Goal: Transaction & Acquisition: Purchase product/service

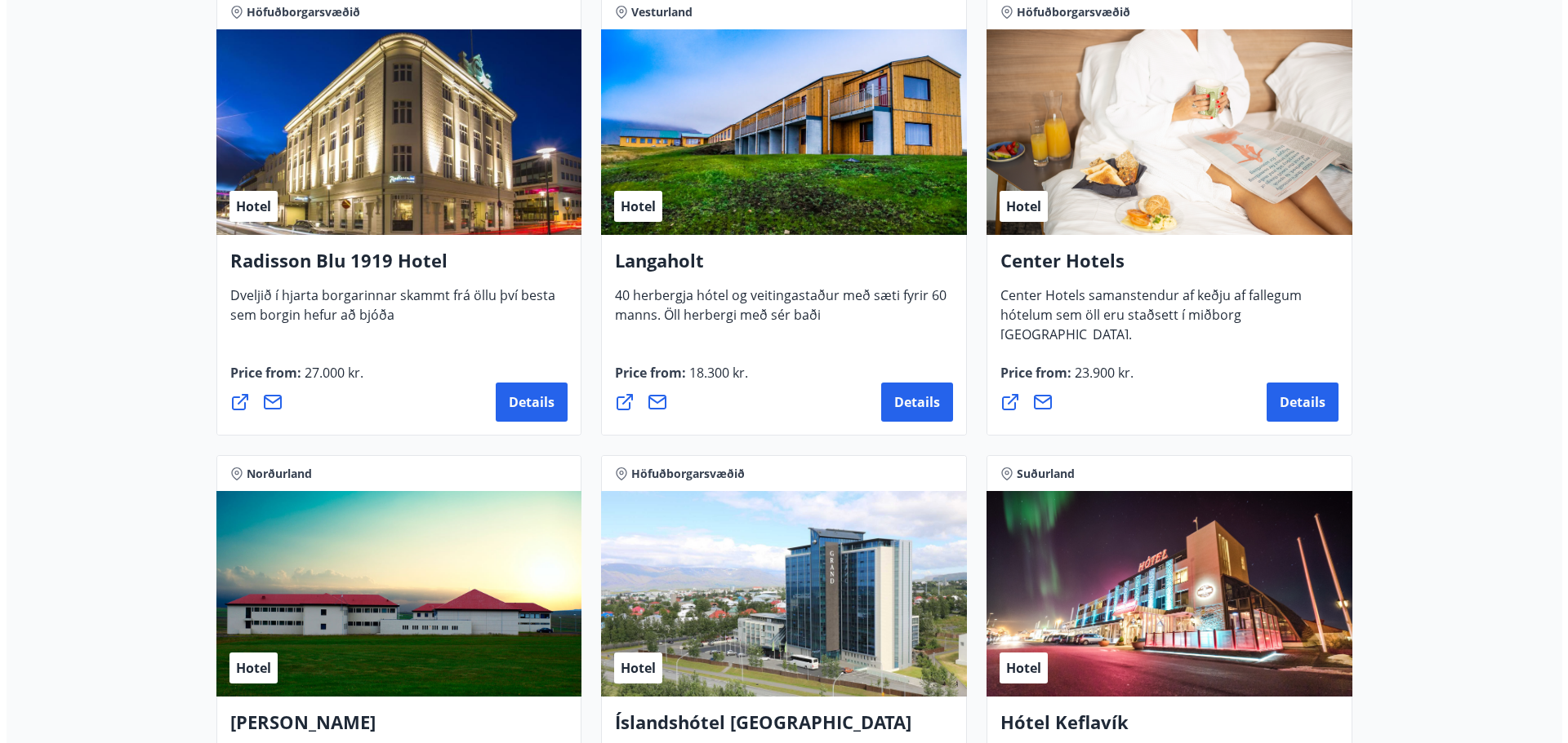
scroll to position [2625, 0]
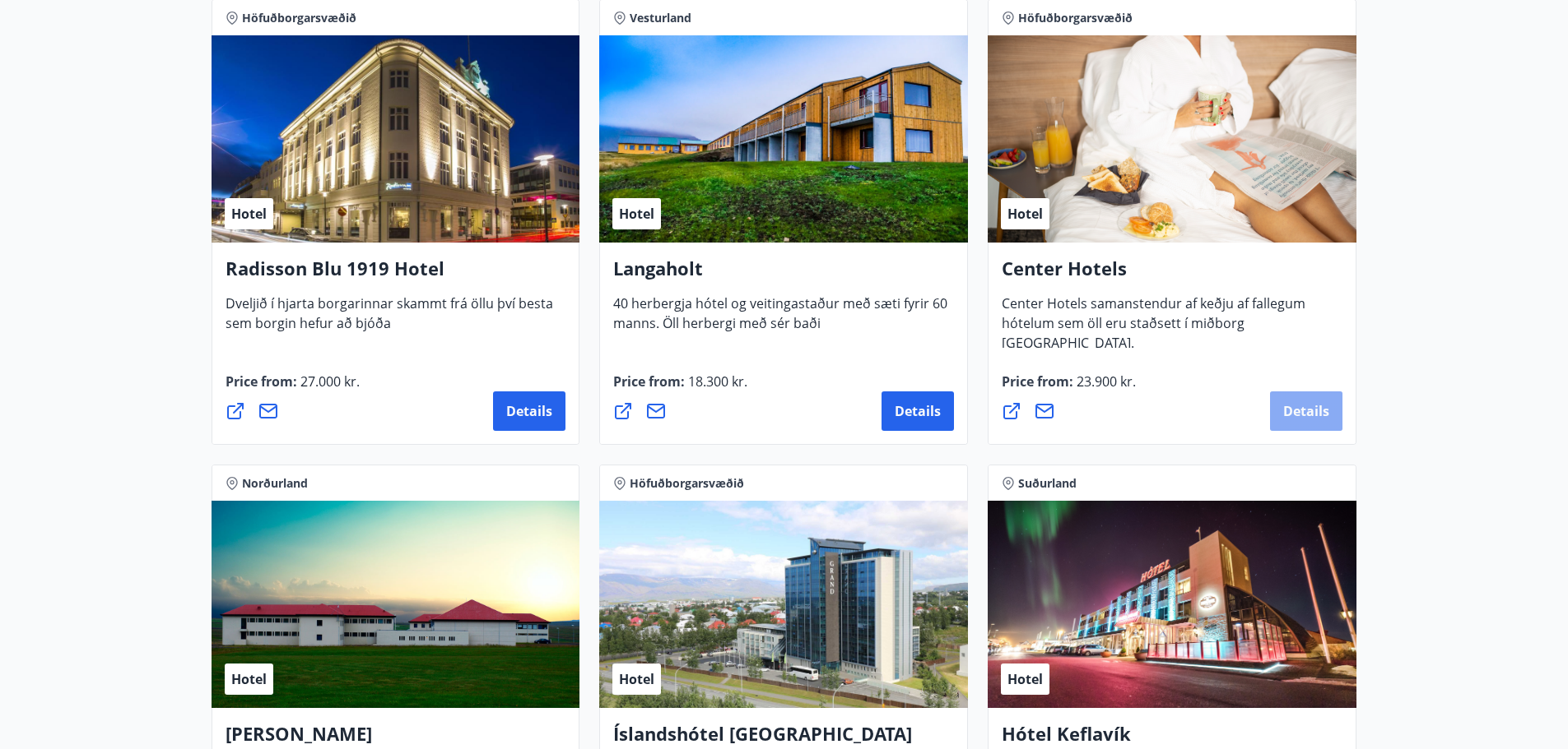
click at [1288, 403] on span "Details" at bounding box center [1306, 411] width 46 height 18
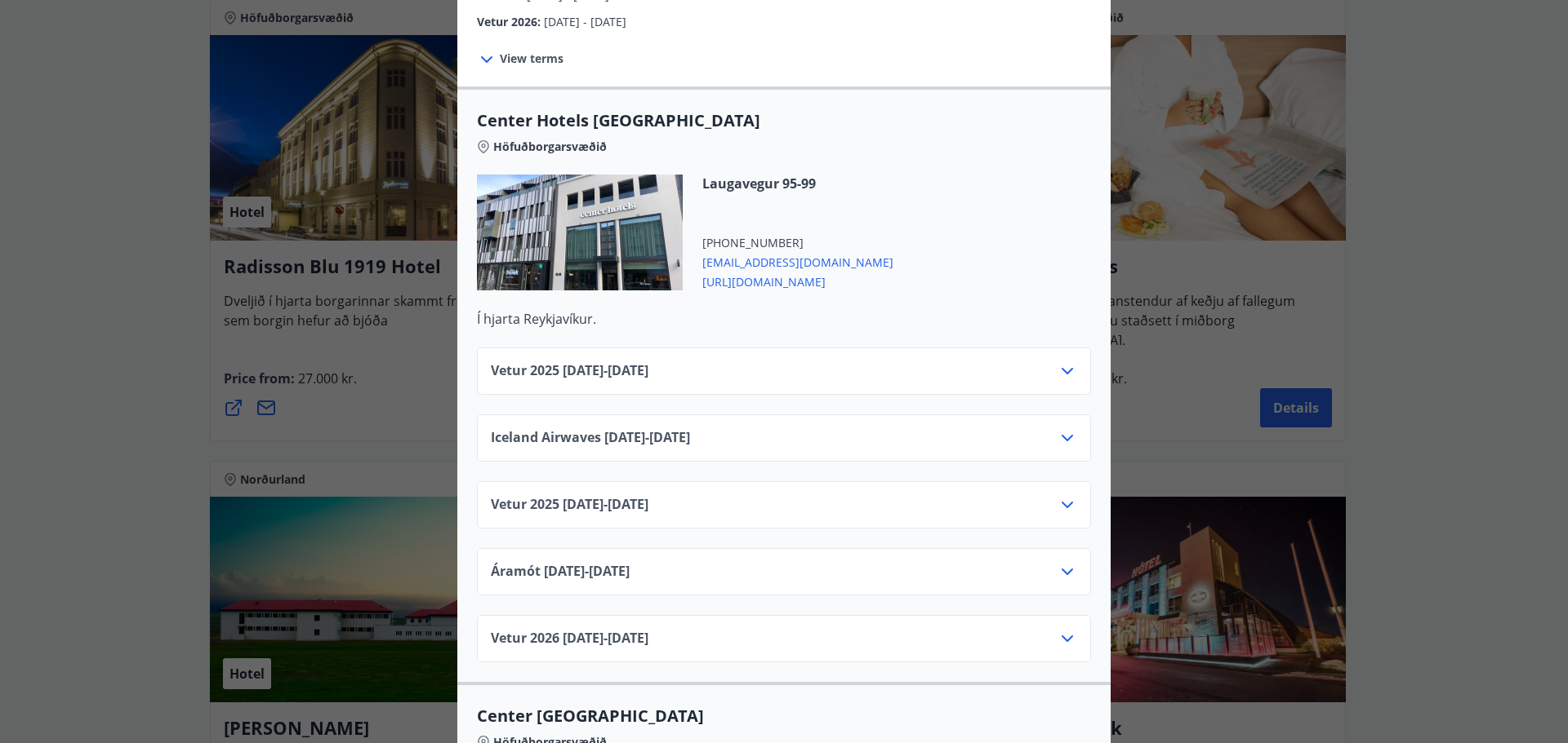
scroll to position [481, 0]
click at [810, 376] on div "Vetur [PHONE_NUMBER][DATE] - [DATE]" at bounding box center [784, 376] width 586 height 33
click at [1058, 367] on icon at bounding box center [1068, 370] width 20 height 20
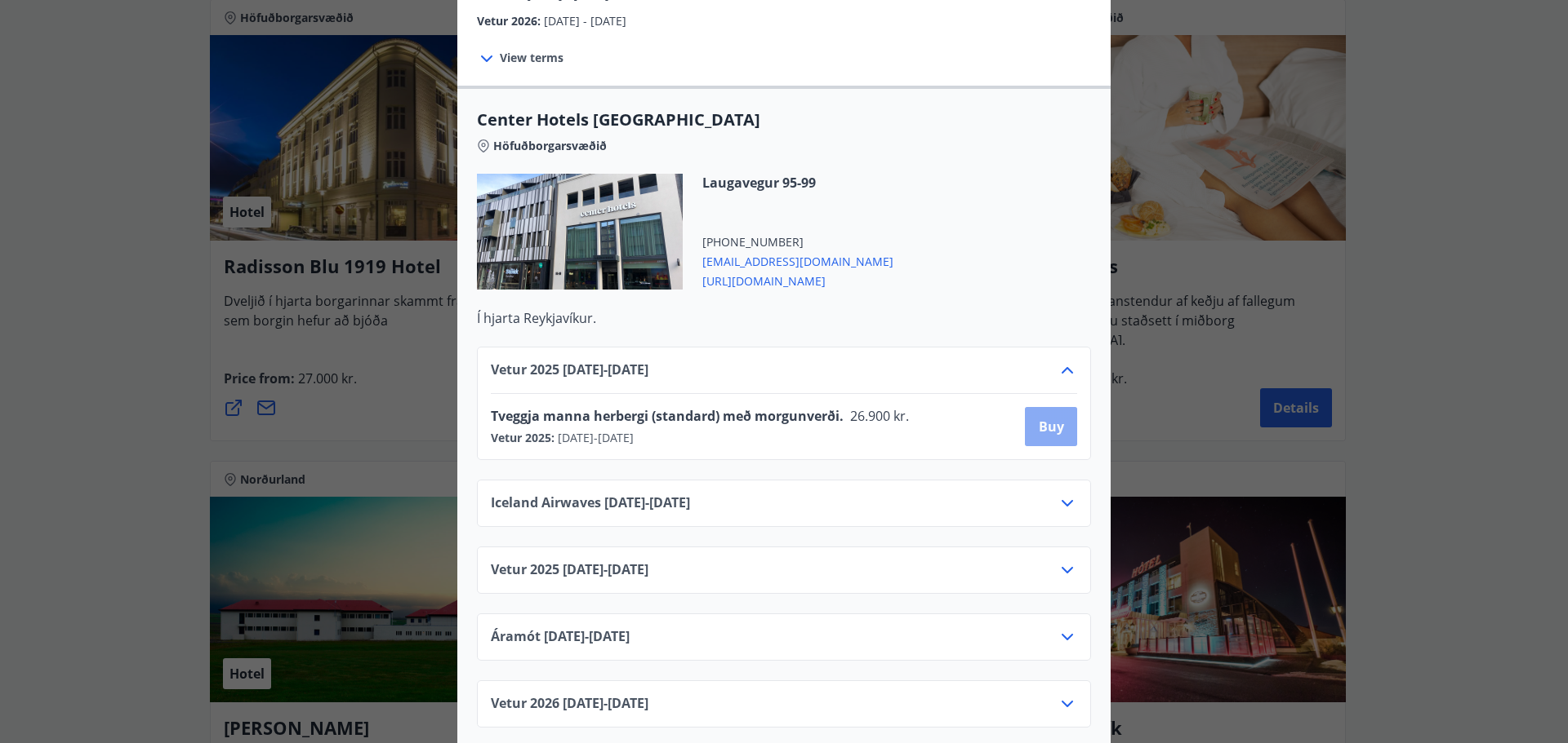
click at [1035, 432] on button "Buy" at bounding box center [1051, 427] width 53 height 39
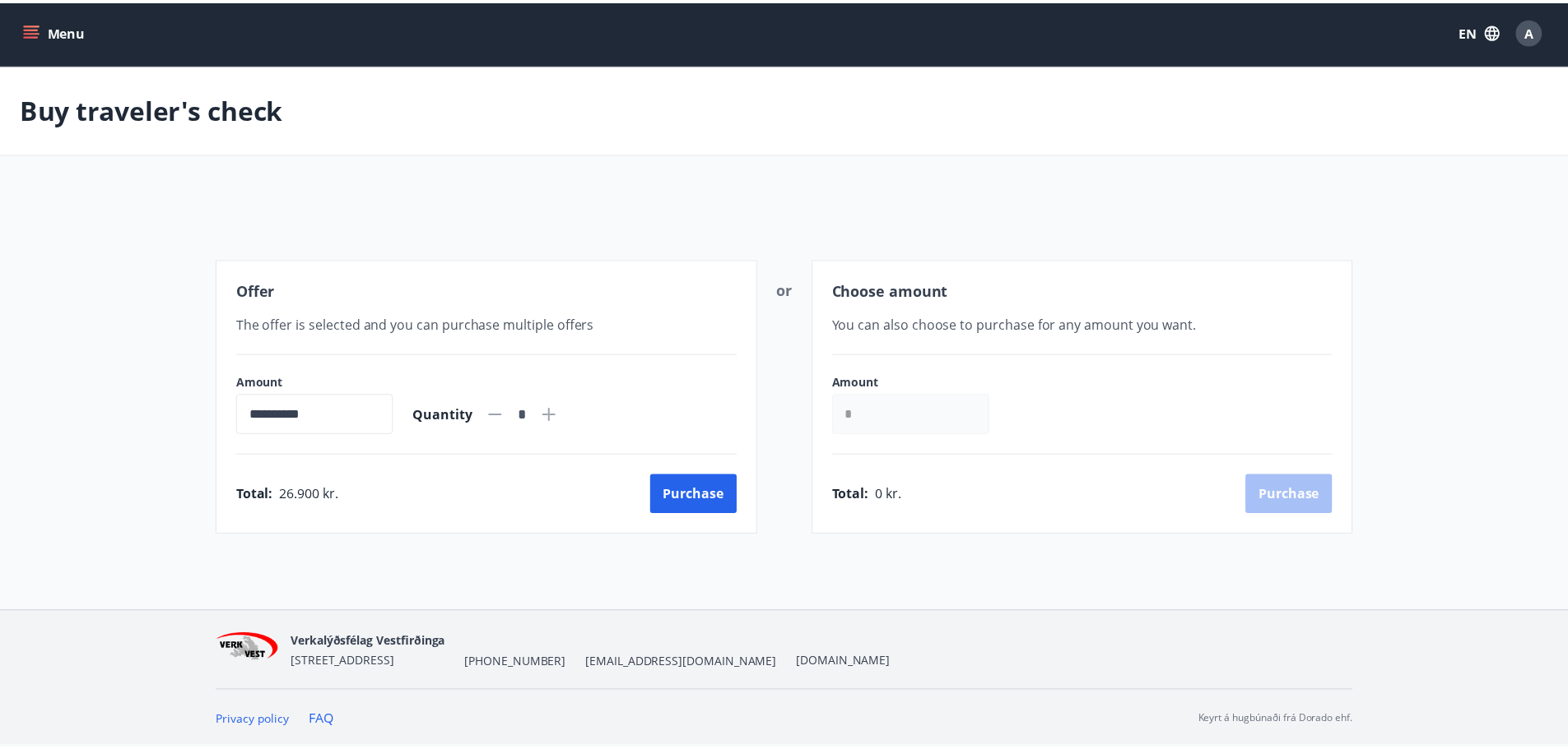
scroll to position [8, 0]
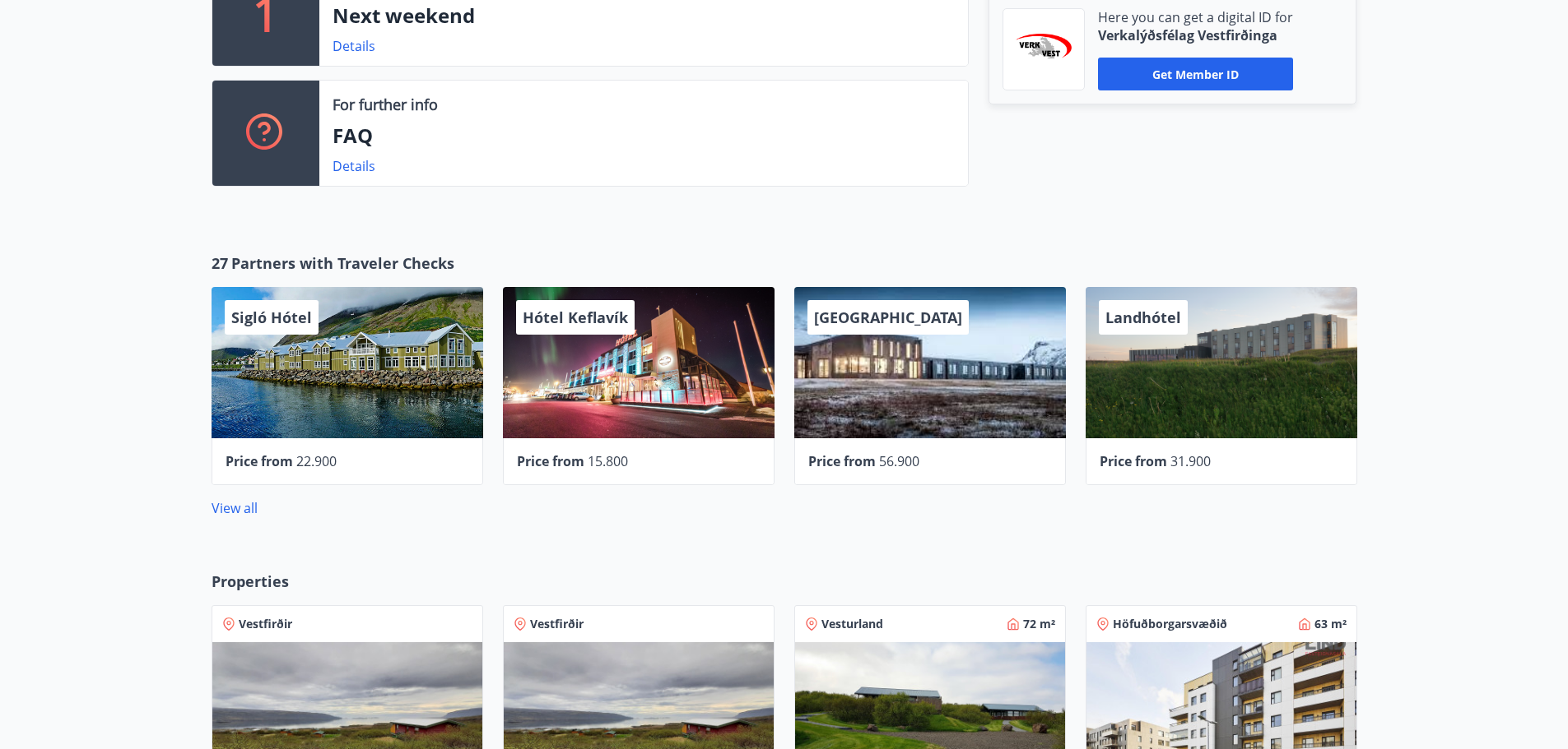
scroll to position [575, 0]
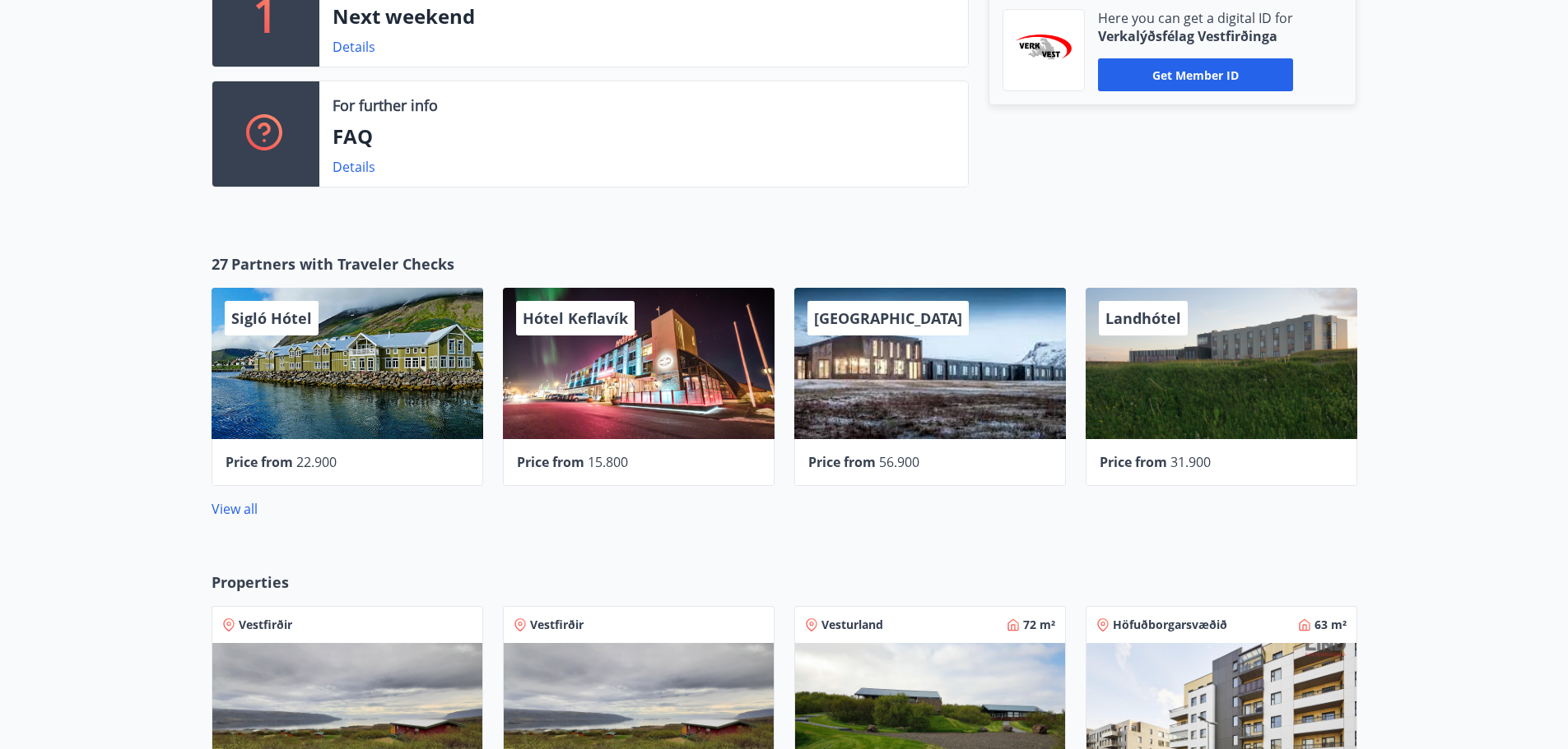
click at [363, 266] on span "Partners with Traveler Checks" at bounding box center [343, 264] width 223 height 22
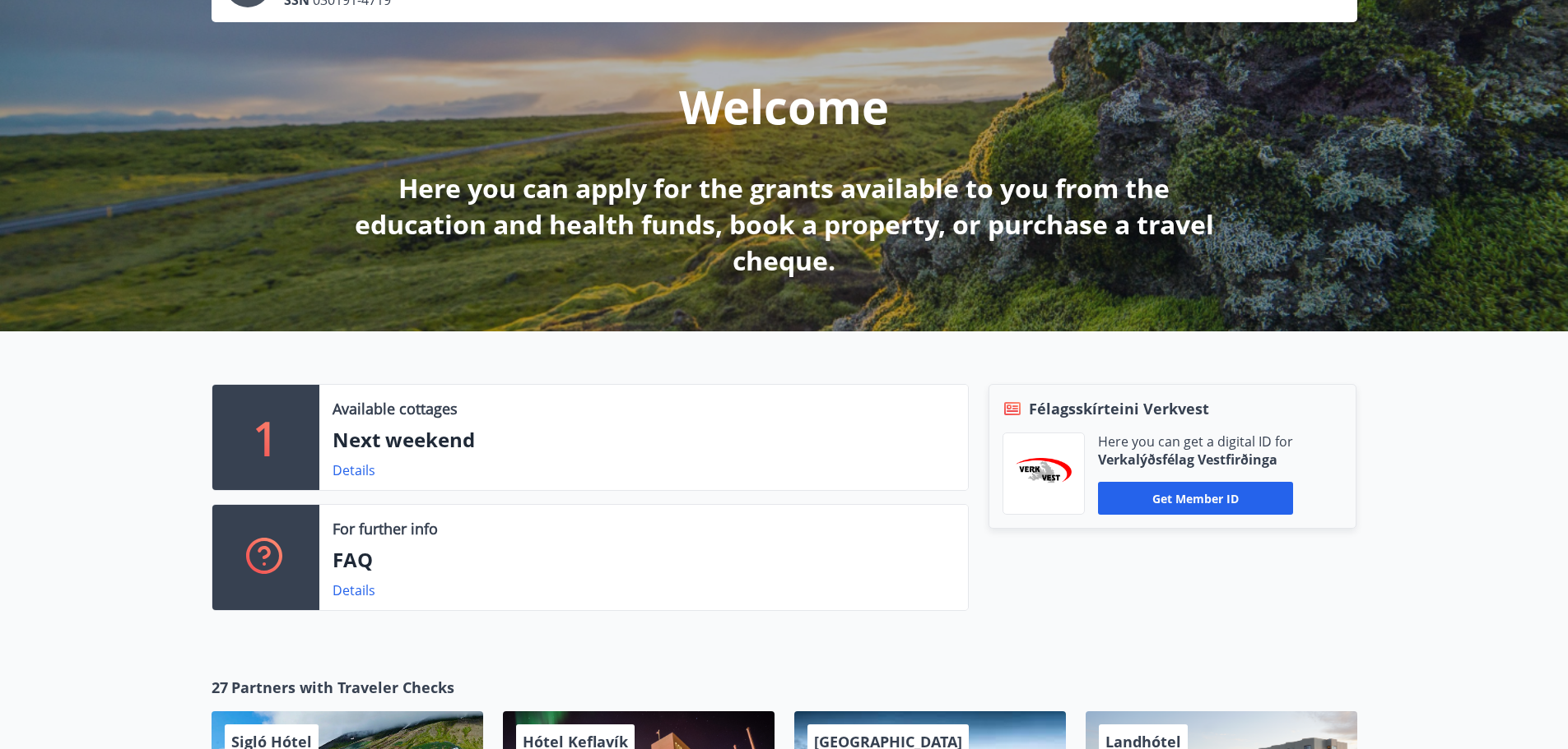
scroll to position [0, 0]
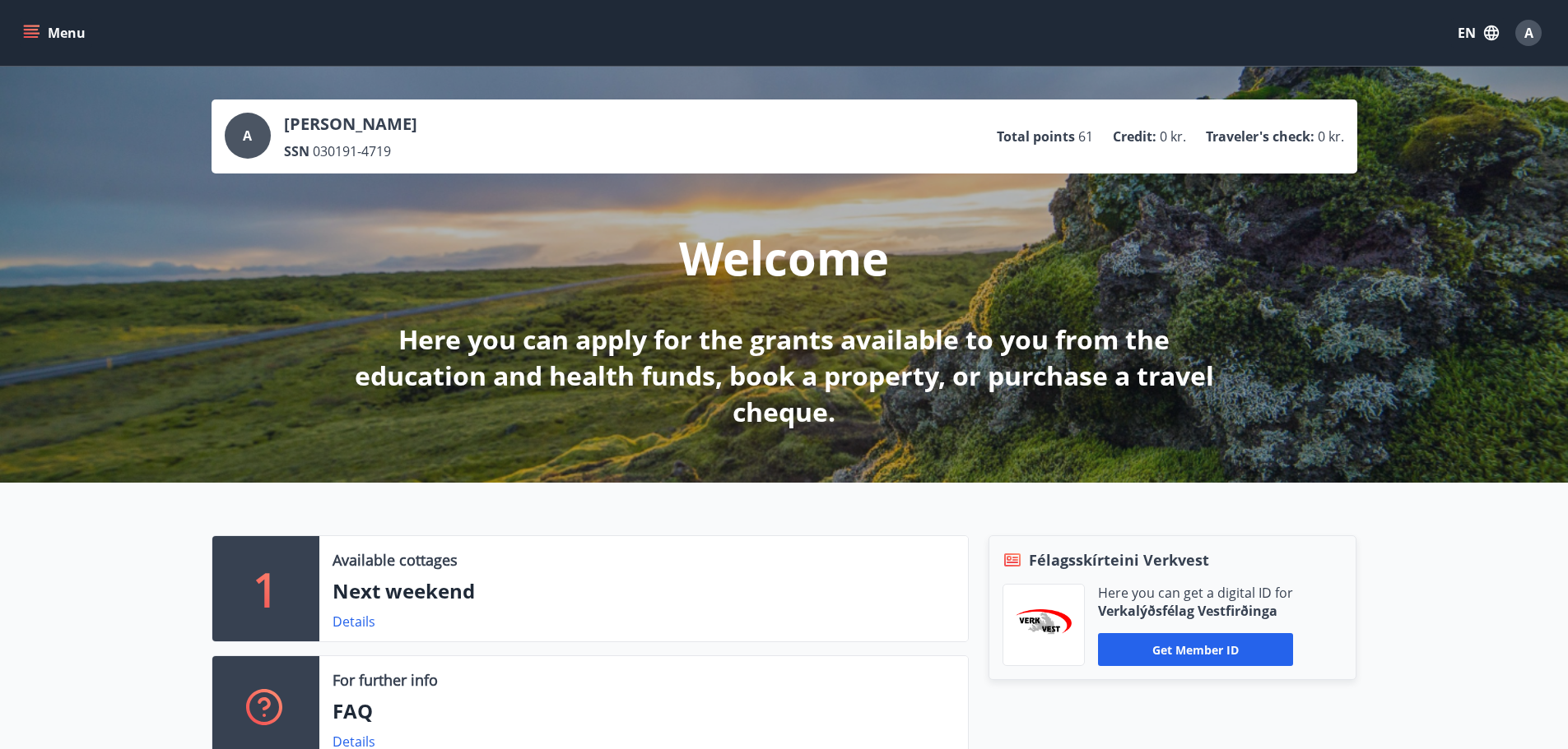
click at [38, 29] on icon "menu" at bounding box center [31, 33] width 16 height 16
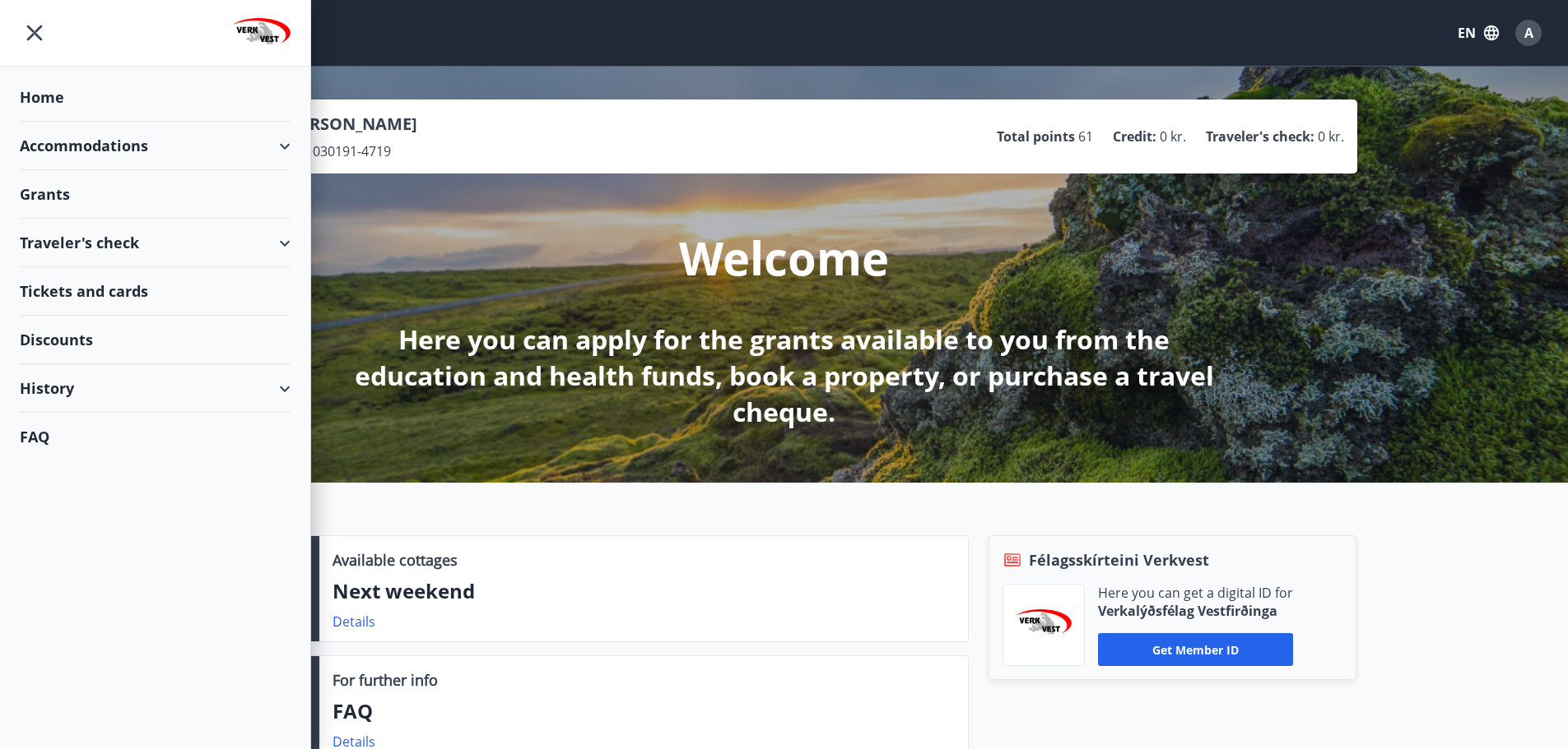
click at [78, 339] on div "Discounts" at bounding box center [155, 340] width 271 height 48
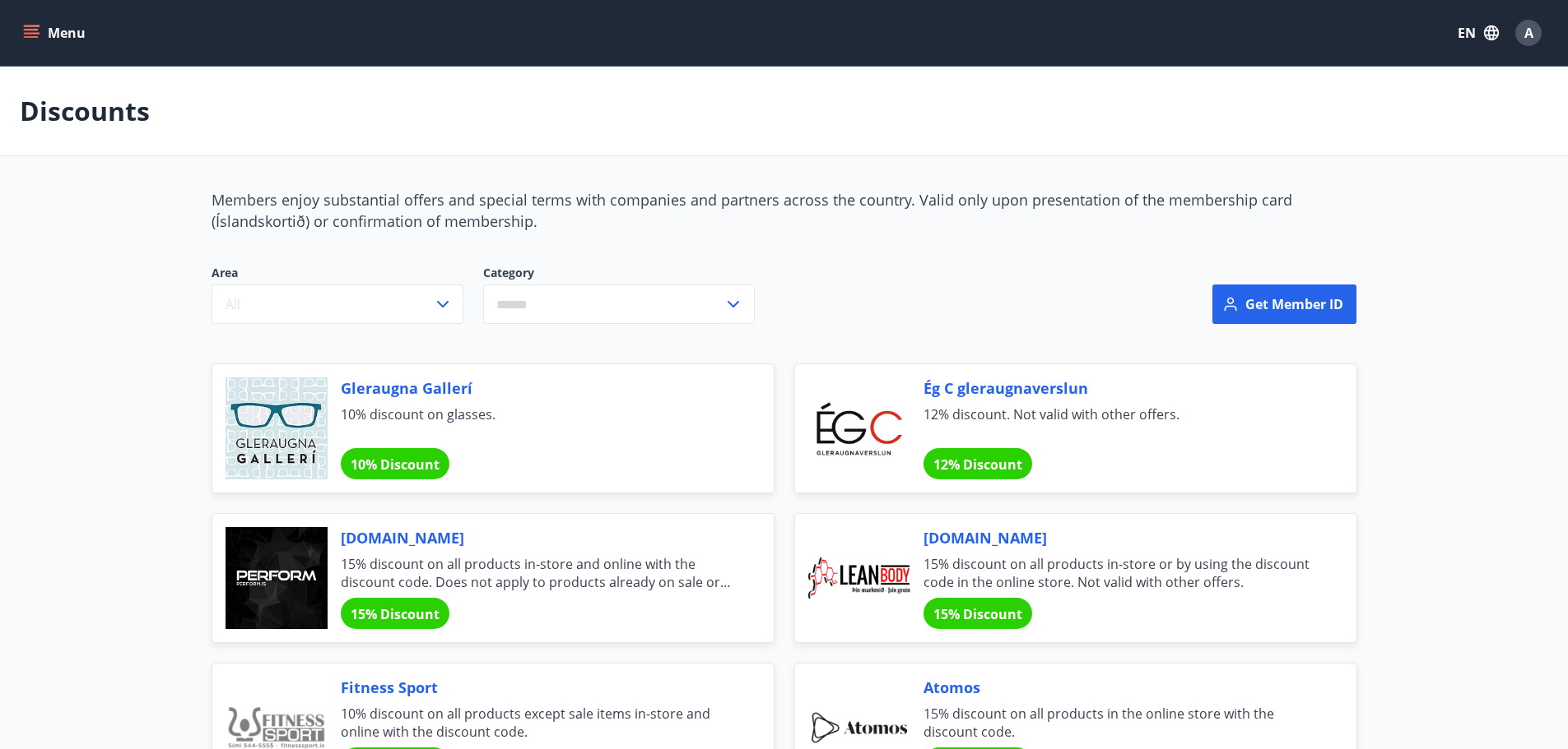
click at [31, 26] on icon "menu" at bounding box center [33, 26] width 18 height 2
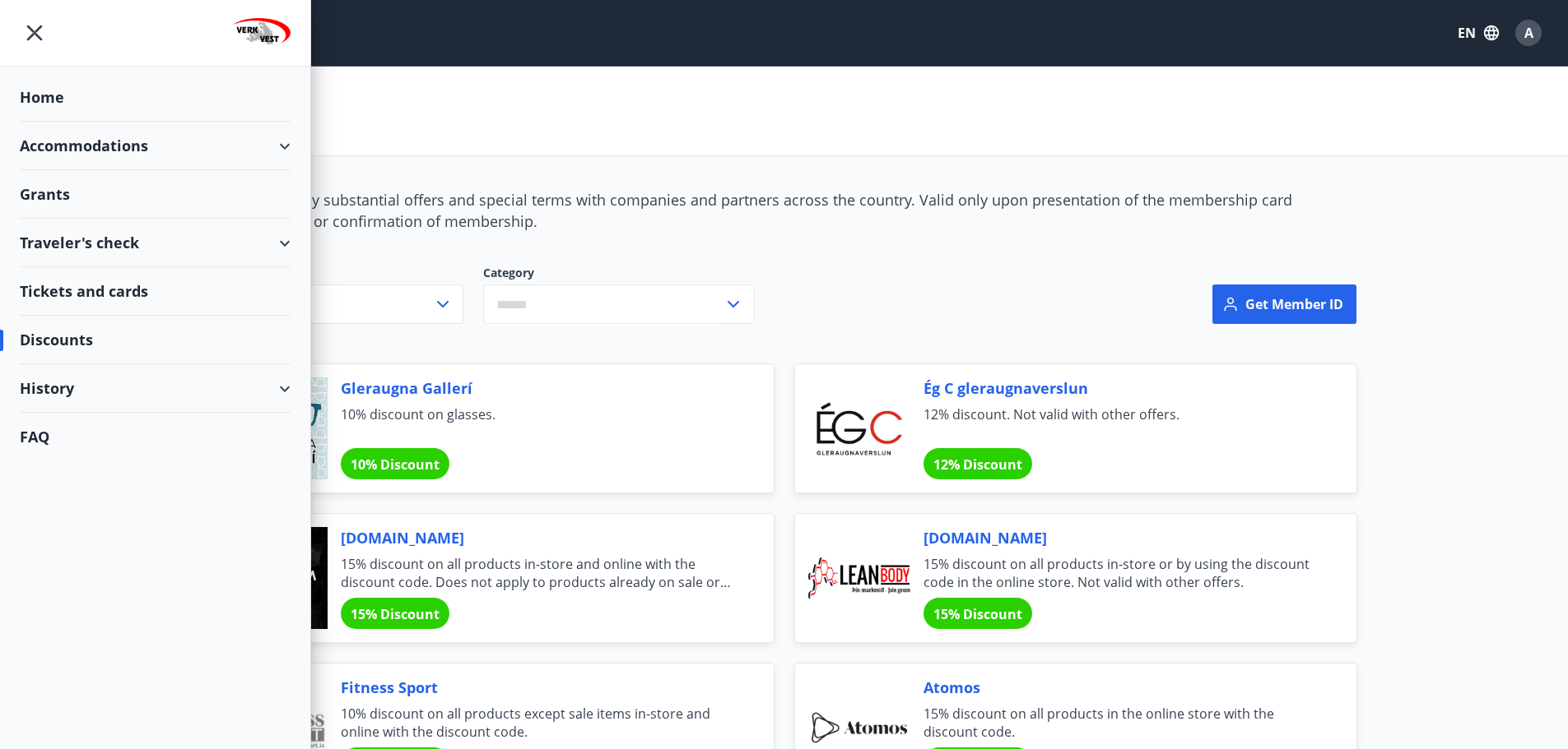
click at [116, 249] on div "Traveler's check" at bounding box center [155, 243] width 271 height 48
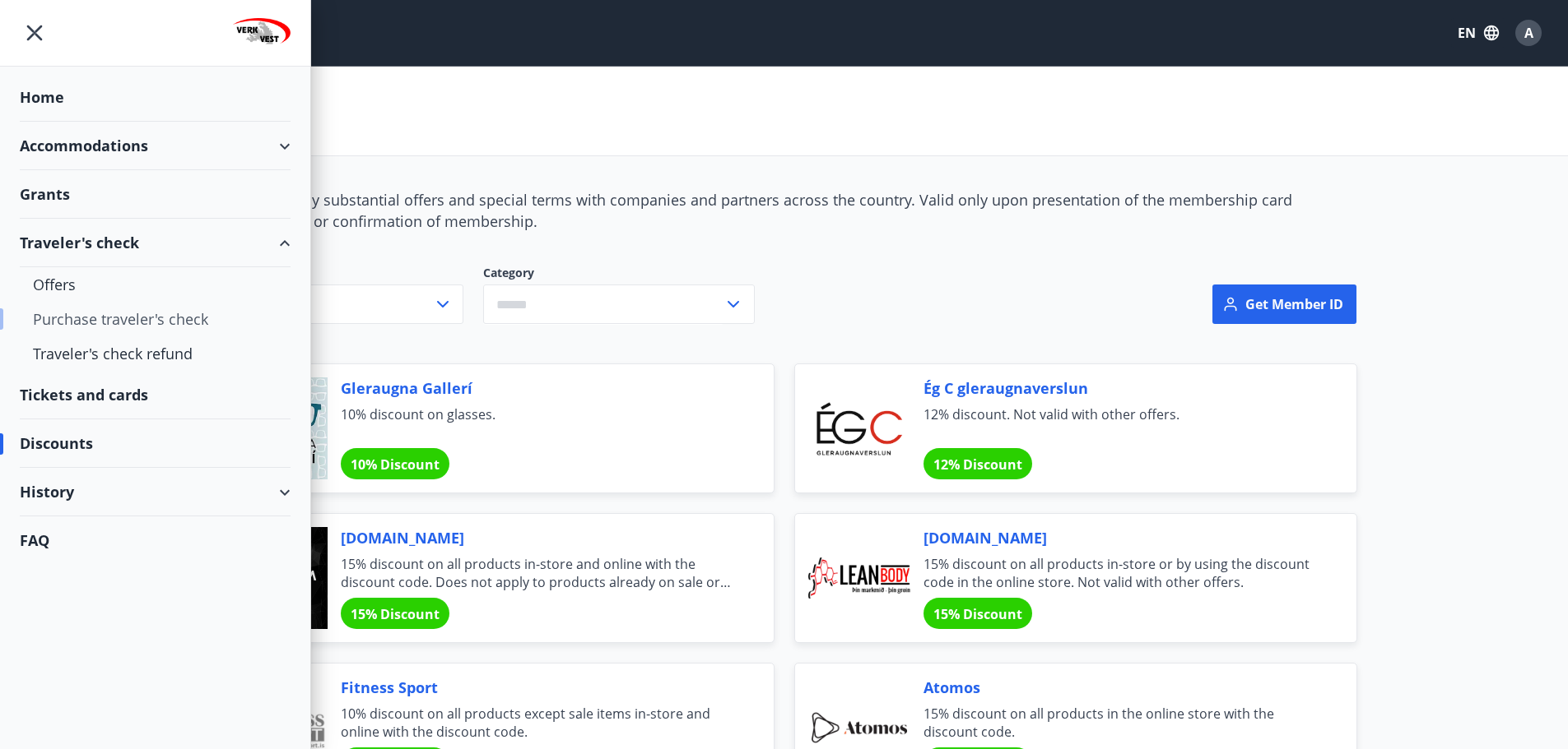
click at [142, 327] on div "Purchase traveler's check" at bounding box center [155, 319] width 244 height 35
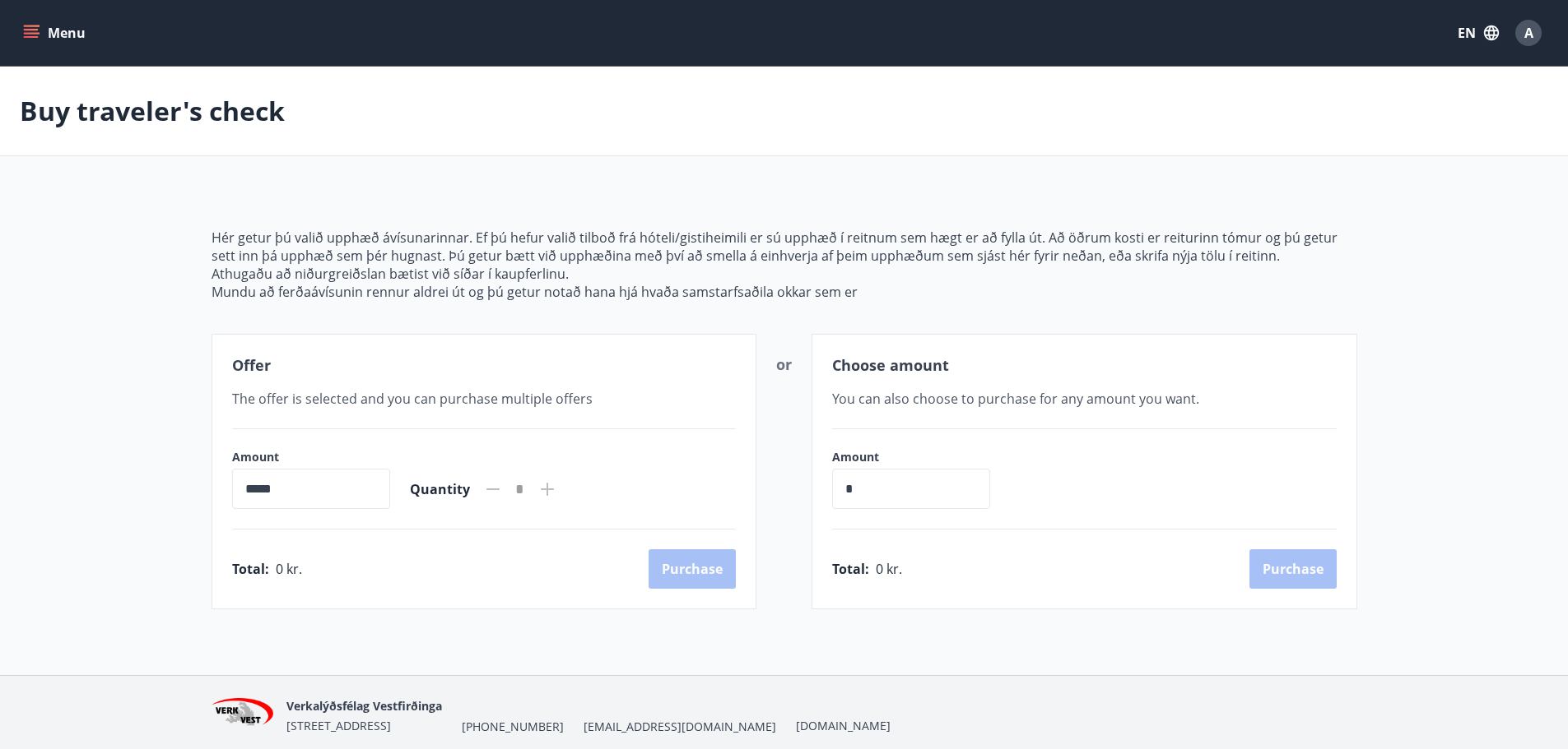
click at [36, 38] on icon "menu" at bounding box center [31, 37] width 15 height 2
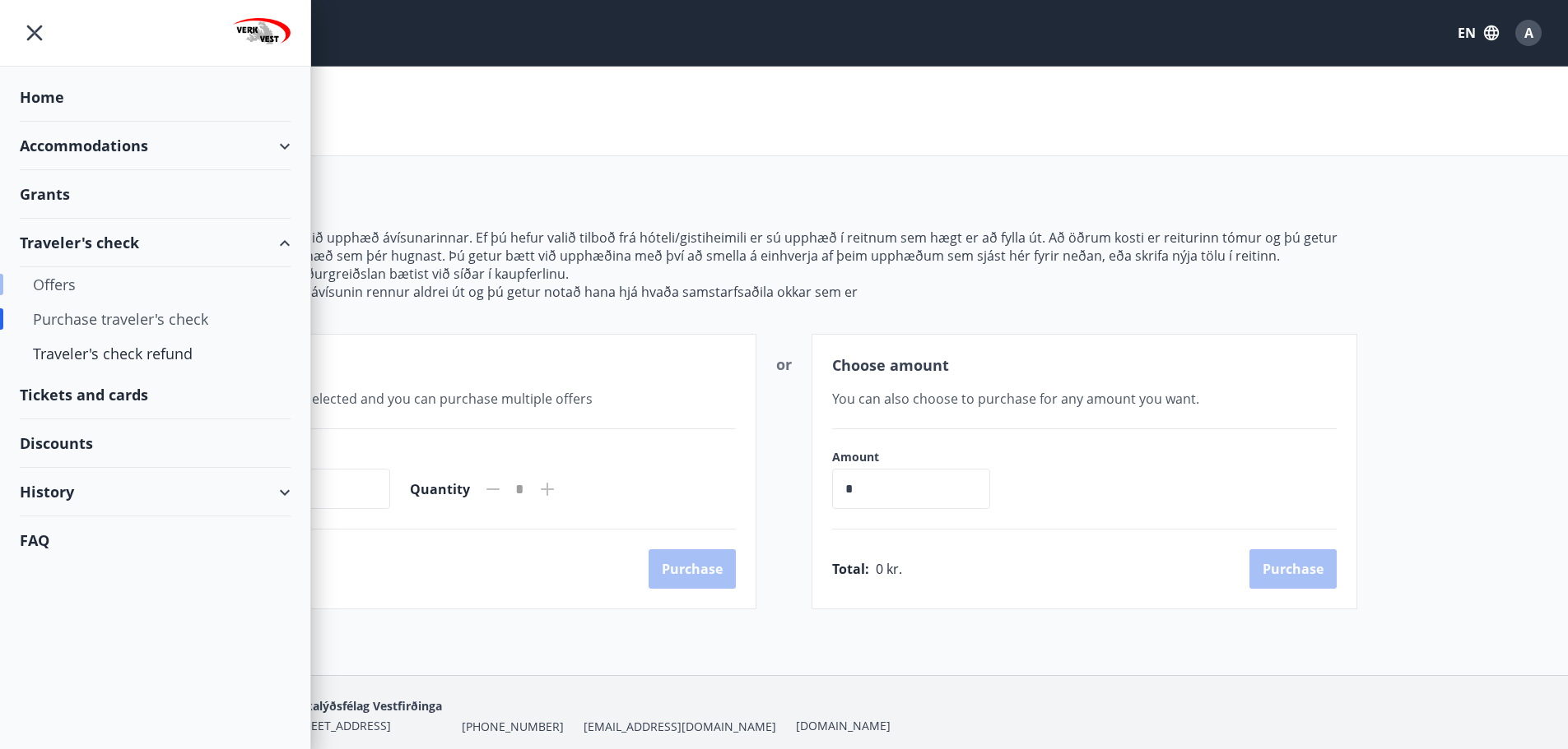
click at [60, 277] on div "Offers" at bounding box center [155, 284] width 244 height 35
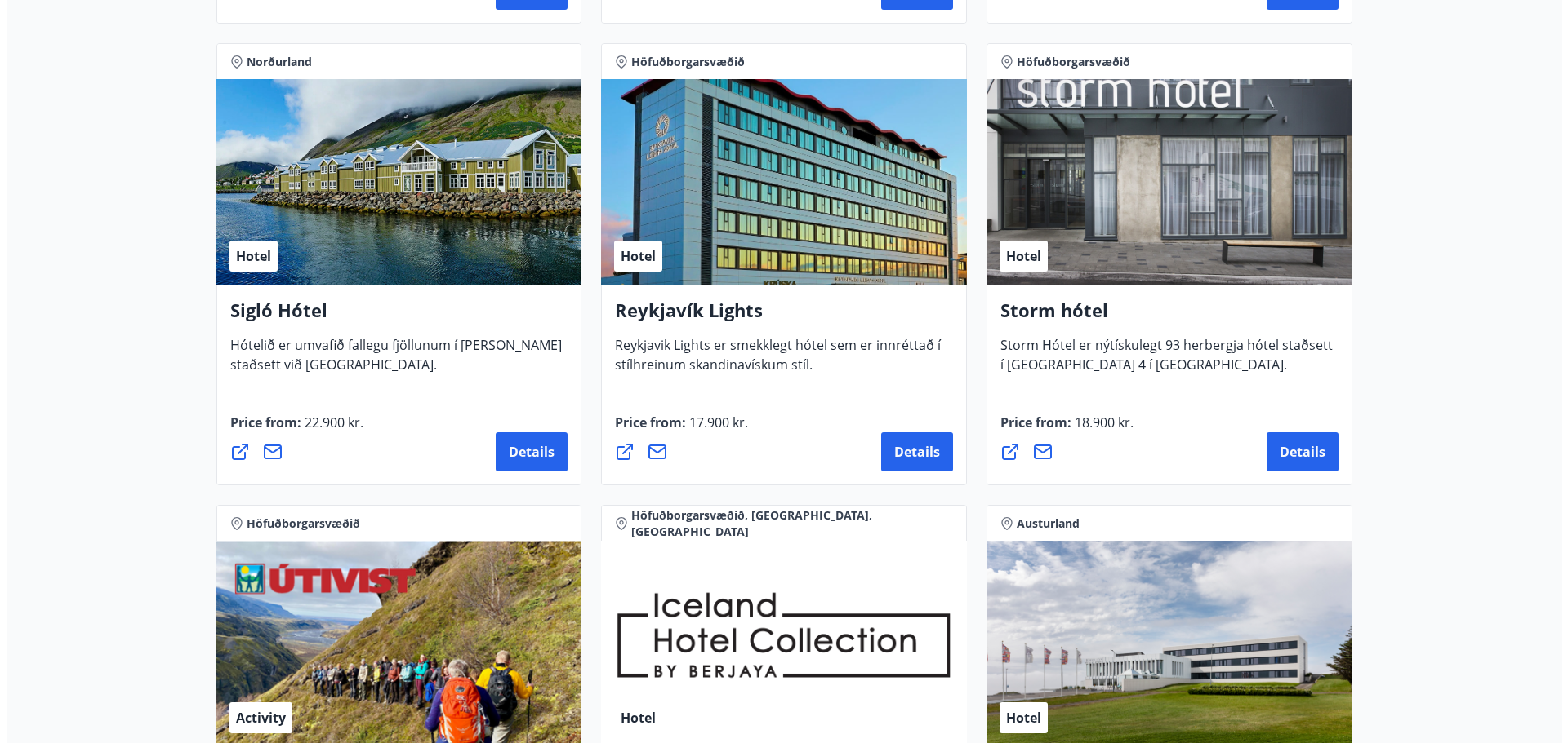
scroll to position [1196, 0]
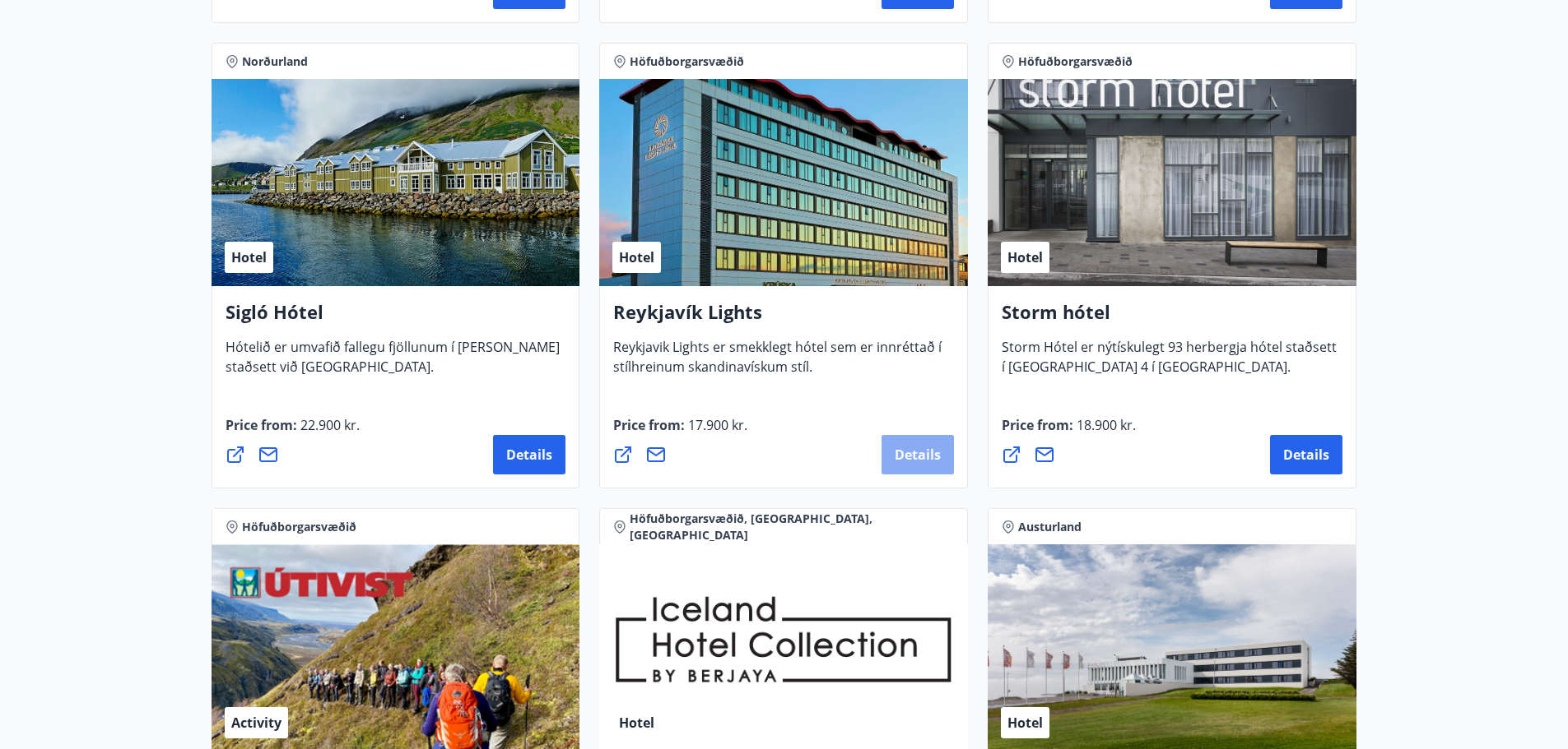
click at [902, 457] on span "Details" at bounding box center [917, 455] width 46 height 18
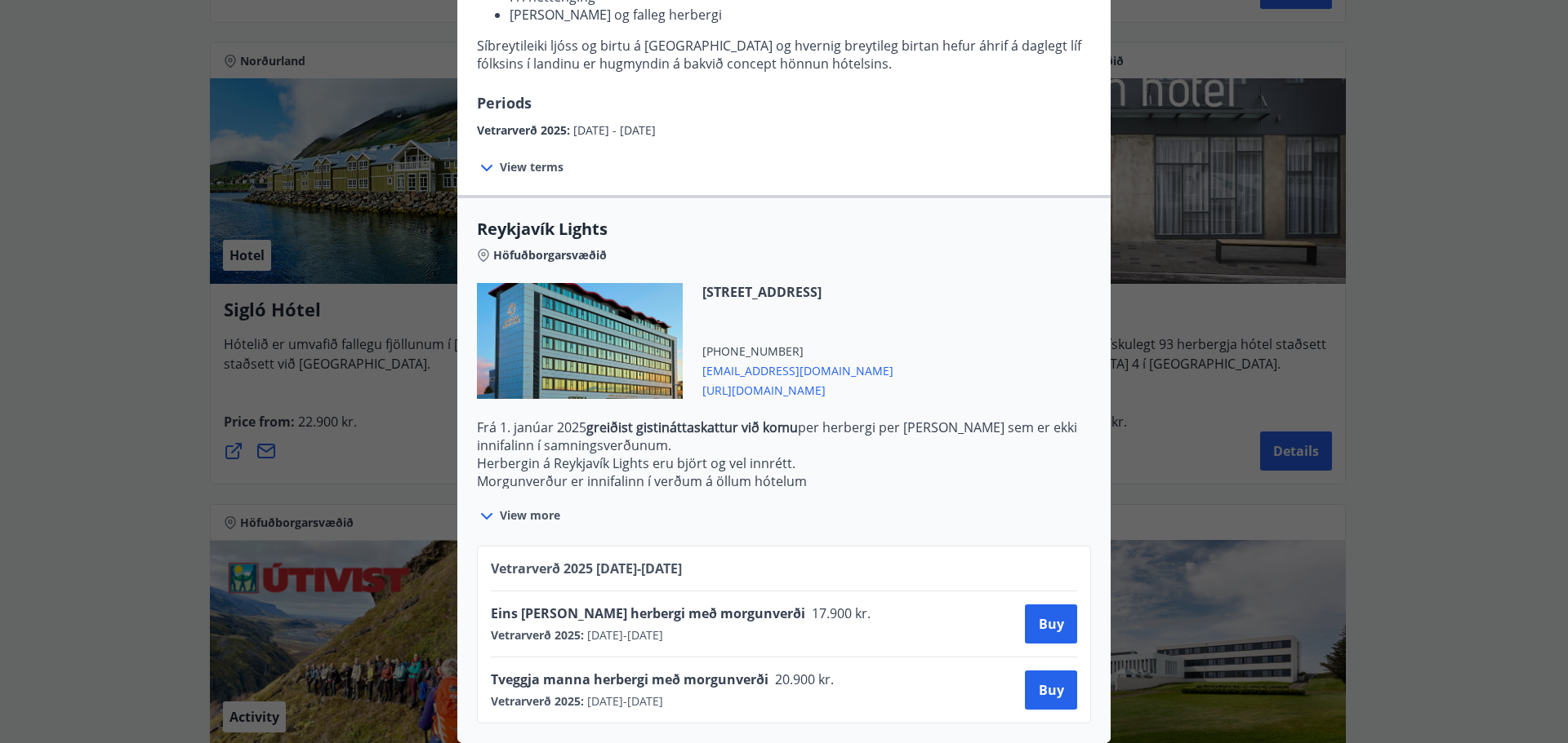
scroll to position [244, 0]
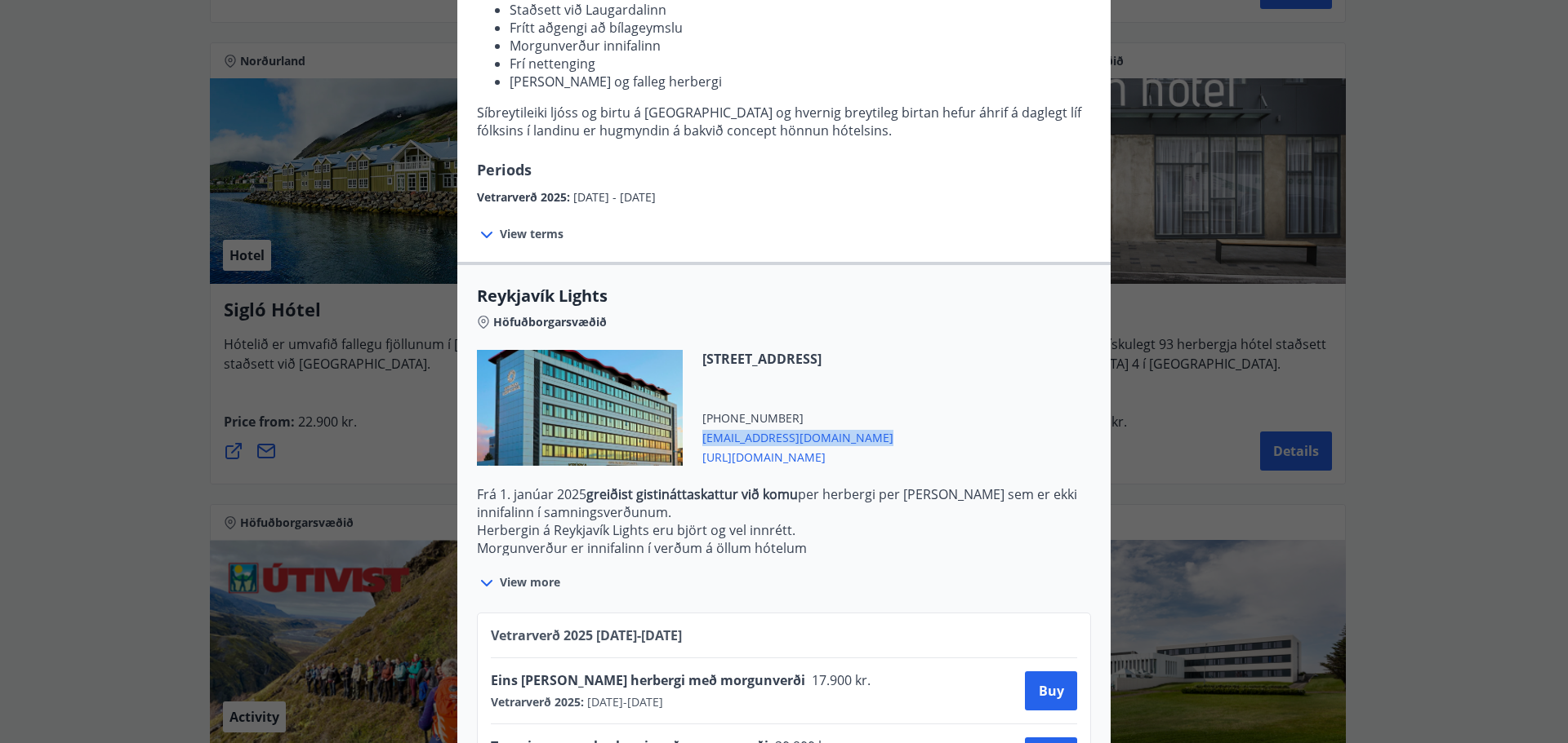
drag, startPoint x: 847, startPoint y: 444, endPoint x: 692, endPoint y: 442, distance: 155.0
click at [692, 442] on div "[STREET_ADDRESS] [PHONE_NUMBER] [EMAIL_ADDRESS][DOMAIN_NAME] [URL][DOMAIN_NAME]" at bounding box center [788, 408] width 211 height 116
copy span "[EMAIL_ADDRESS][DOMAIN_NAME]"
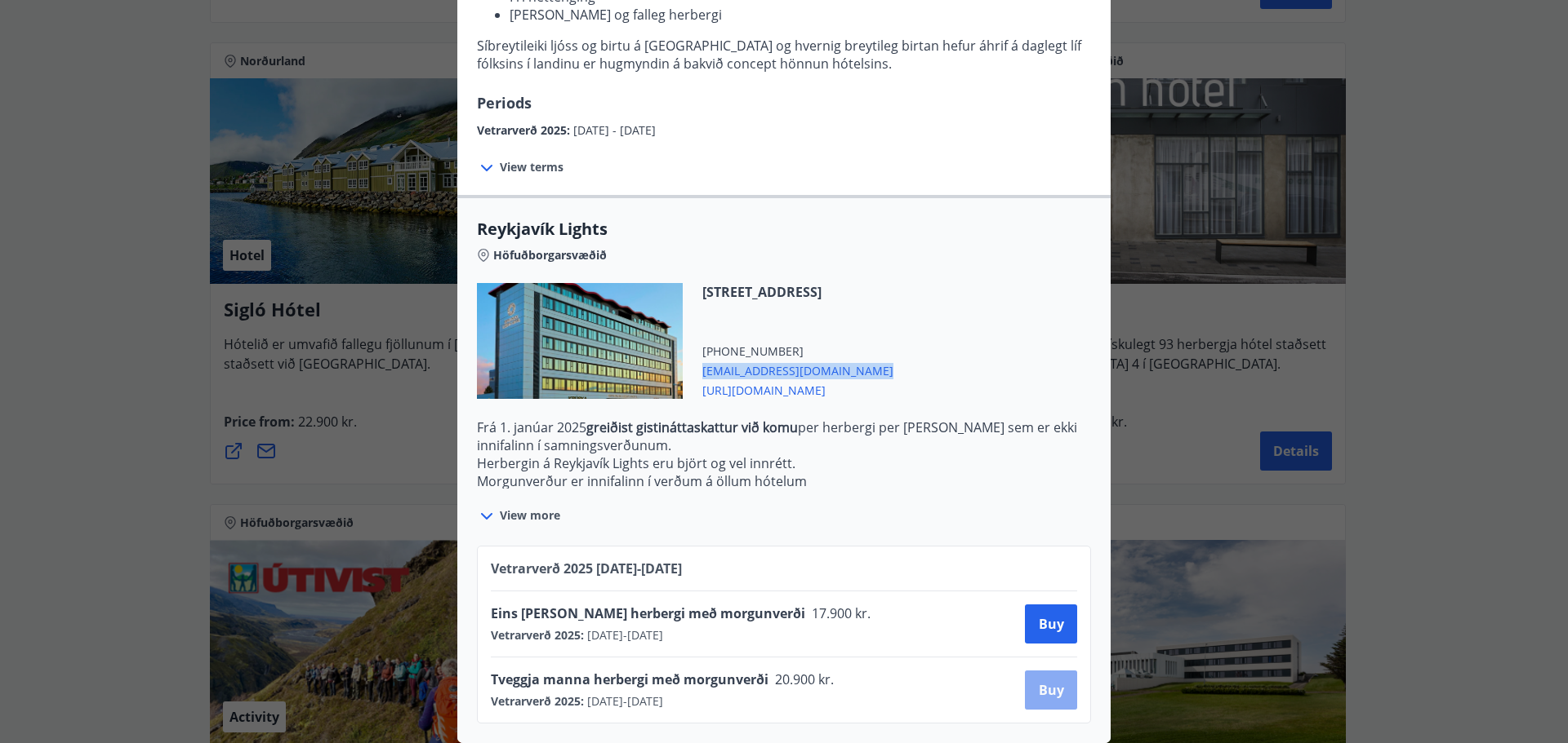
click at [1060, 691] on button "Buy" at bounding box center [1051, 691] width 53 height 39
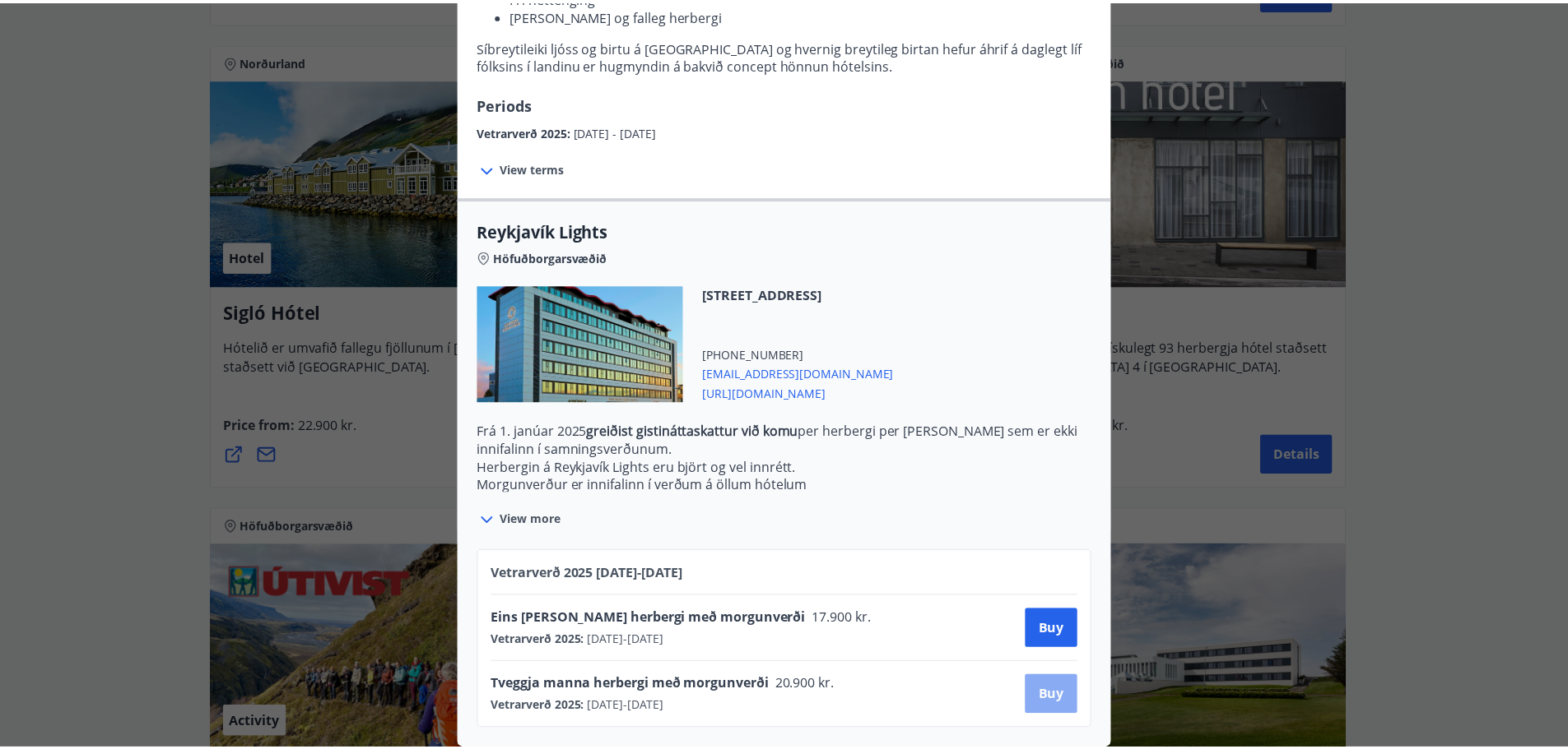
scroll to position [8, 0]
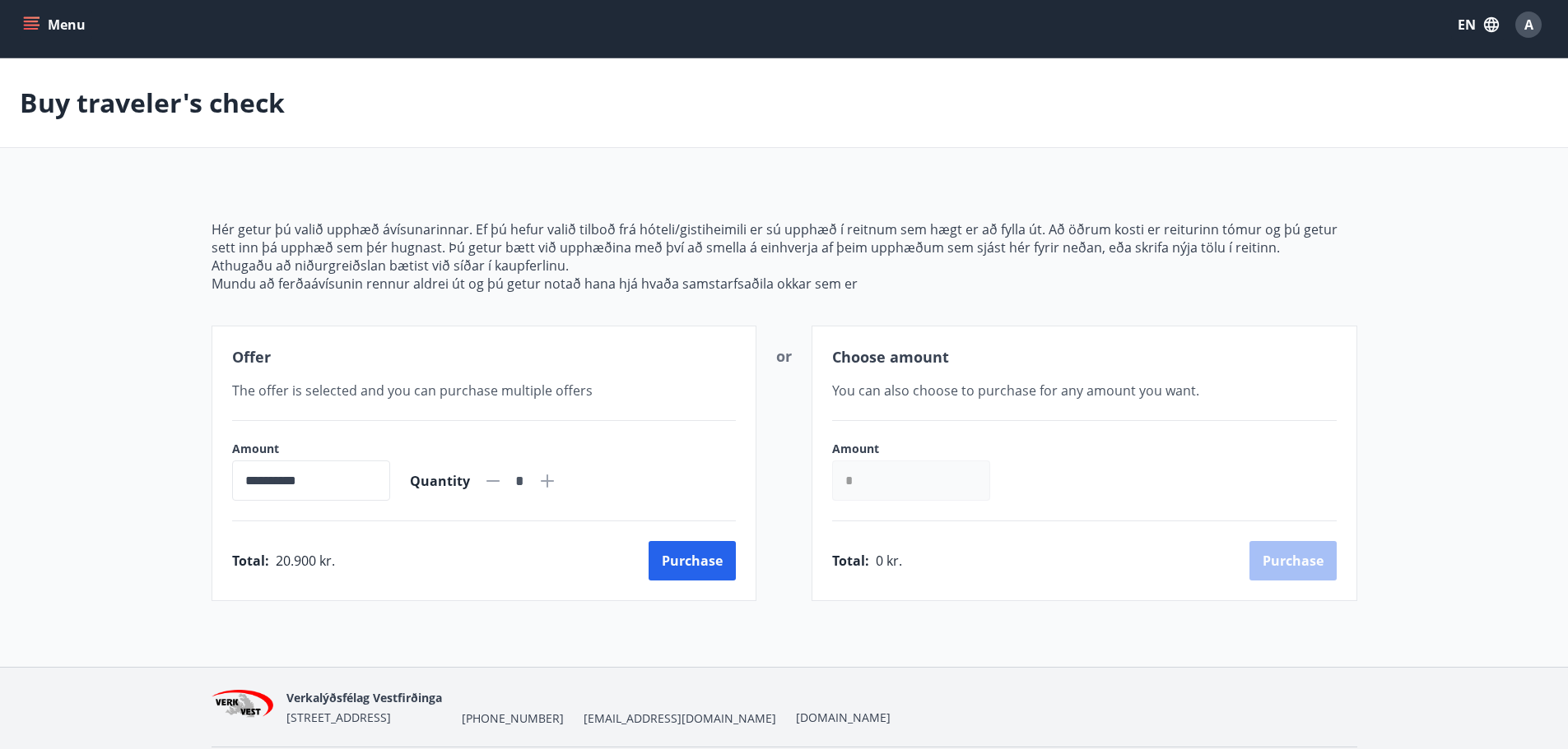
click at [206, 231] on div "**********" at bounding box center [784, 391] width 1185 height 421
click at [213, 225] on p "Hér getur þú valið upphæð ávísunarinnar. Ef þú hefur valið tilboð frá hóteli/gi…" at bounding box center [784, 239] width 1145 height 36
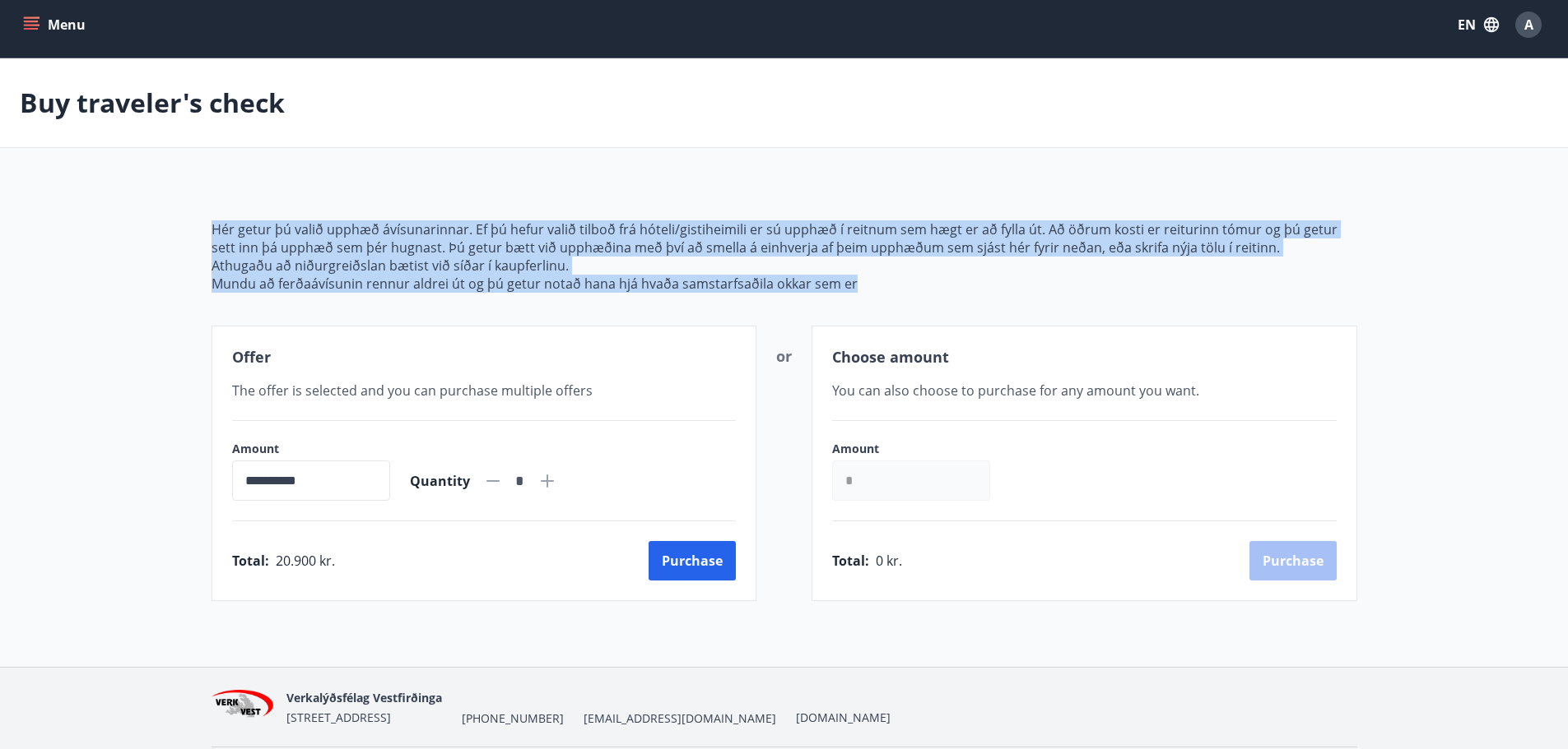
drag, startPoint x: 213, startPoint y: 225, endPoint x: 866, endPoint y: 296, distance: 656.8
click at [866, 296] on div "**********" at bounding box center [784, 391] width 1145 height 421
copy span "Hér getur þú valið upphæð ávísunarinnar. Ef þú hefur valið tilboð frá hóteli/gi…"
